Goal: Information Seeking & Learning: Learn about a topic

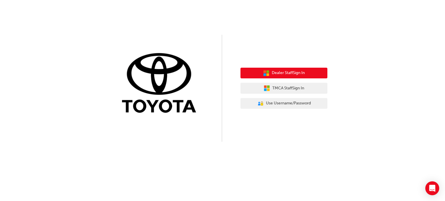
click at [286, 74] on span "Dealer Staff Sign In" at bounding box center [288, 73] width 33 height 7
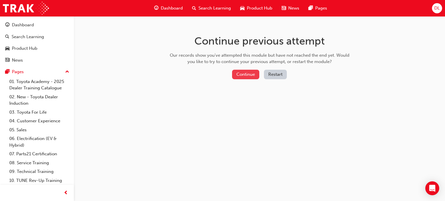
click at [240, 73] on button "Continue" at bounding box center [245, 75] width 27 height 10
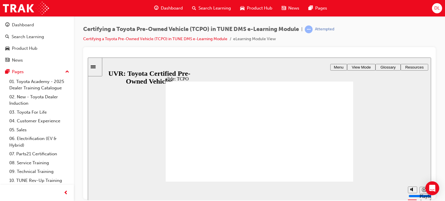
type input "20900"
